Goal: Information Seeking & Learning: Get advice/opinions

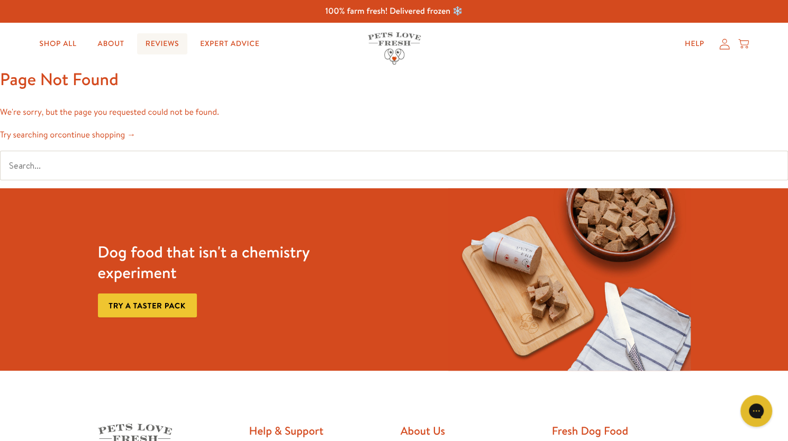
click at [167, 44] on link "Reviews" at bounding box center [162, 43] width 50 height 21
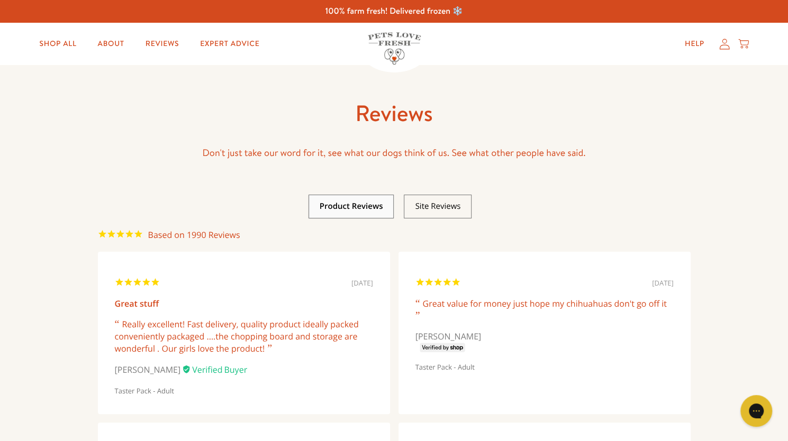
scroll to position [1, 0]
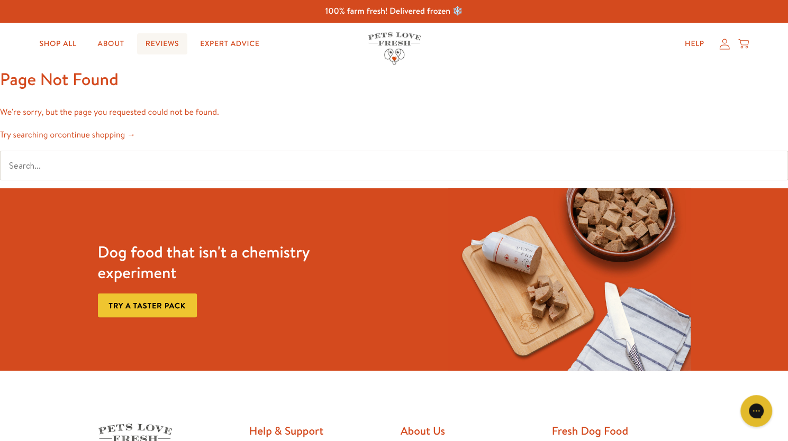
click at [158, 37] on link "Reviews" at bounding box center [162, 43] width 50 height 21
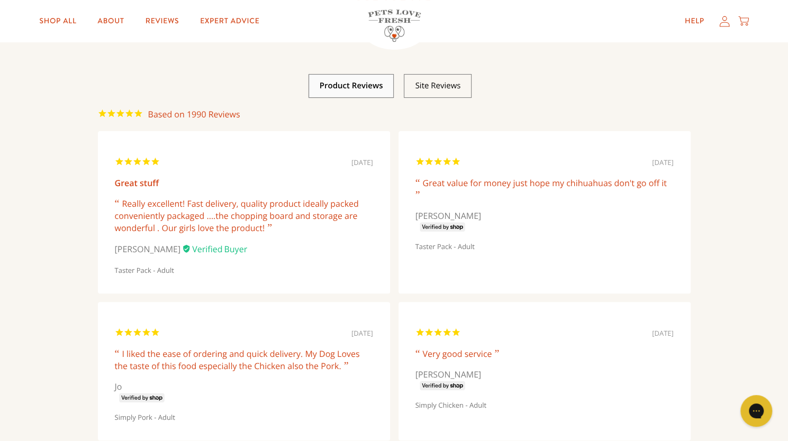
scroll to position [121, 0]
click at [195, 222] on div "Really excellent! Fast delivery, quality product ideally packed conveniently pa…" at bounding box center [244, 215] width 258 height 37
click at [135, 169] on div "18/08/2025 Great stuff Really excellent! Fast delivery, quality product ideally…" at bounding box center [244, 212] width 292 height 162
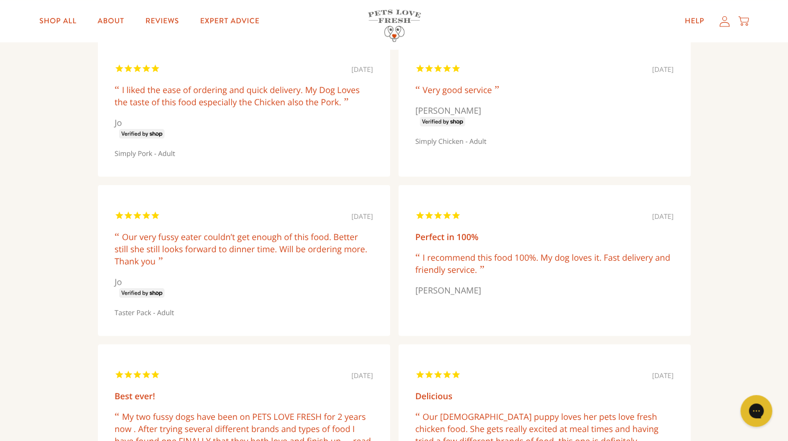
scroll to position [0, 0]
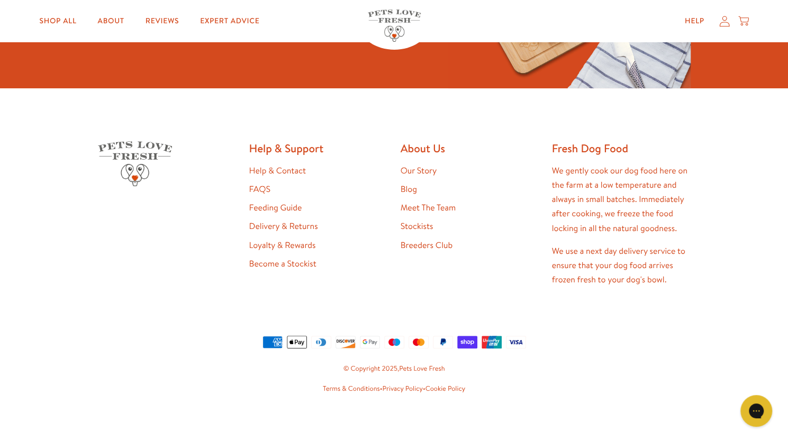
scroll to position [2054, 0]
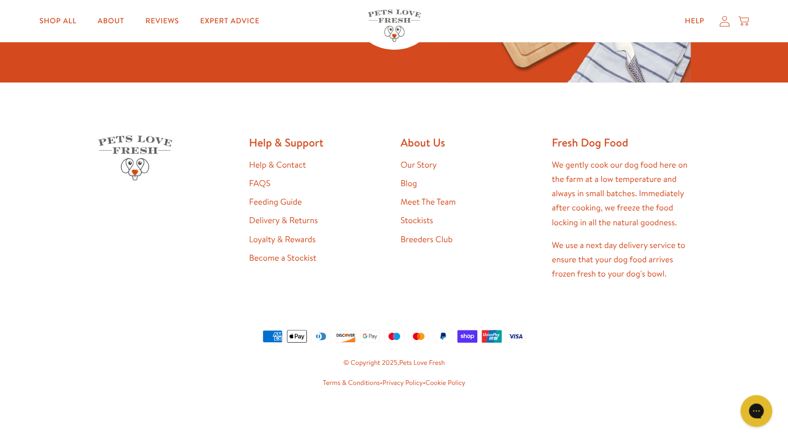
click at [291, 164] on link "Help & Contact" at bounding box center [277, 165] width 57 height 12
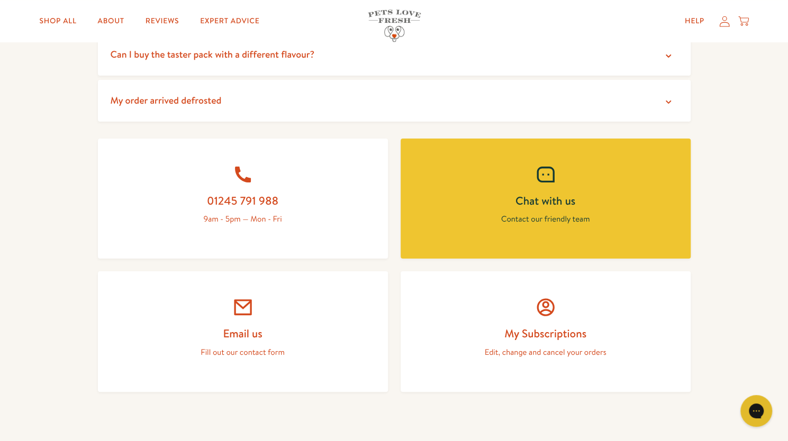
scroll to position [384, 0]
